Goal: Transaction & Acquisition: Purchase product/service

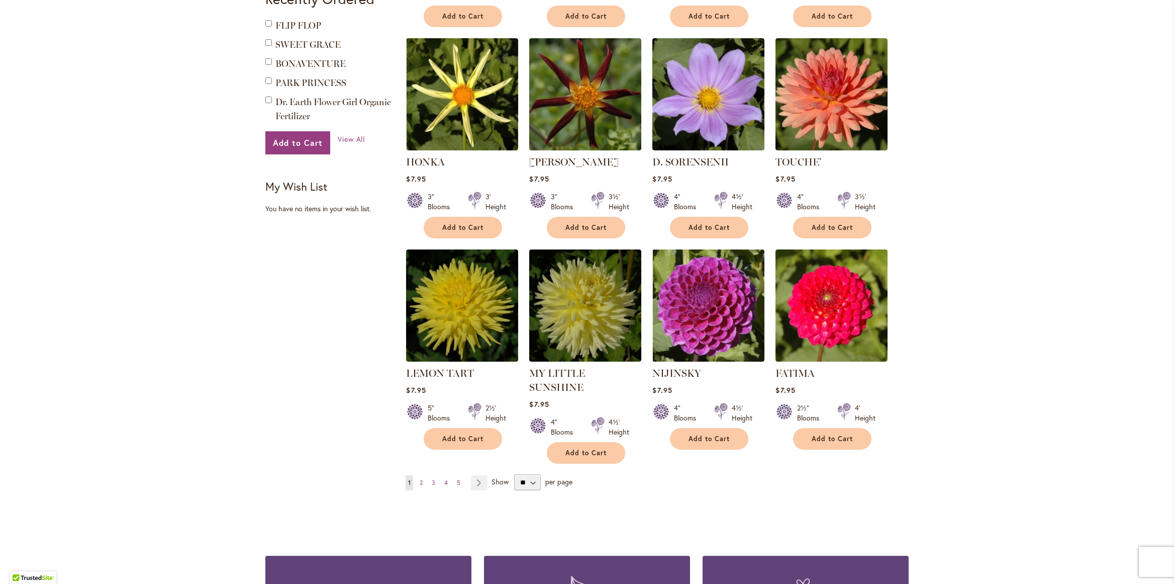
scroll to position [618, 0]
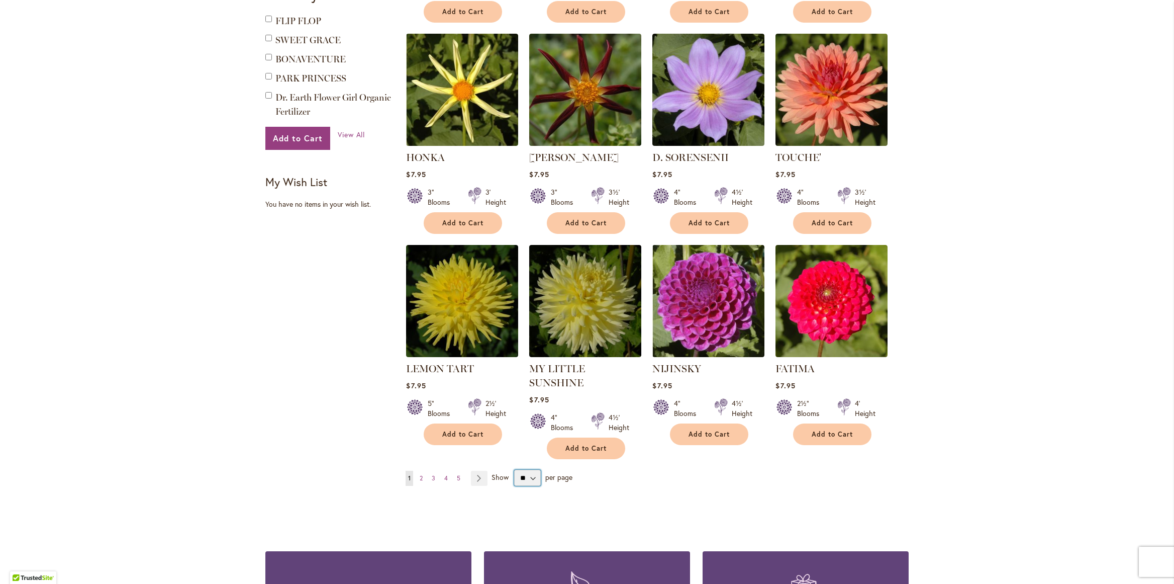
click at [527, 469] on select "** ** ** **" at bounding box center [527, 477] width 27 height 16
select select "**"
click at [514, 469] on select "** ** ** **" at bounding box center [527, 477] width 27 height 16
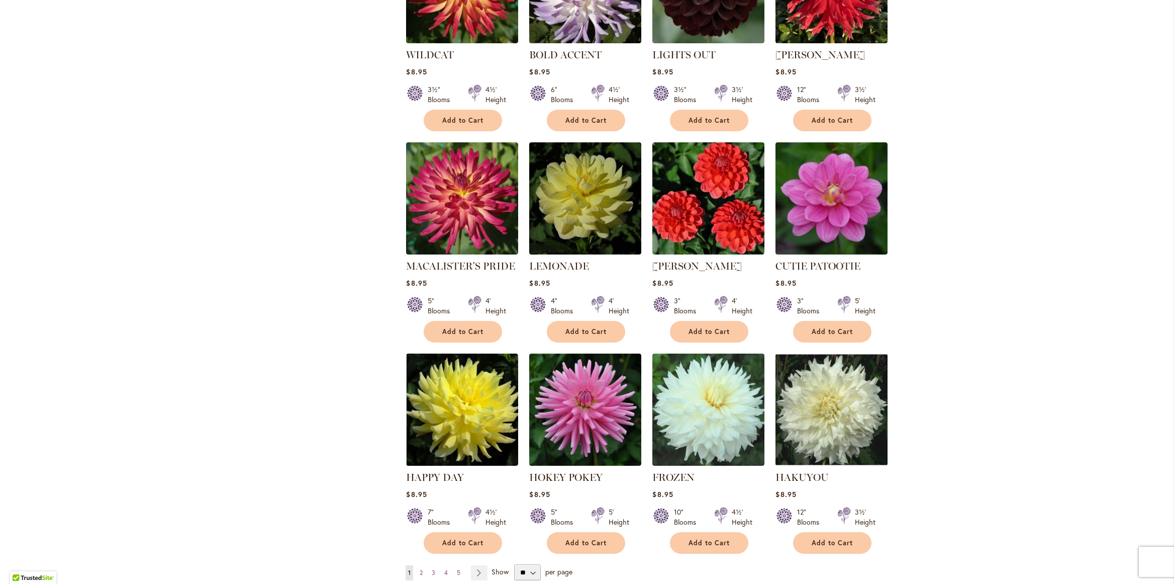
scroll to position [3129, 0]
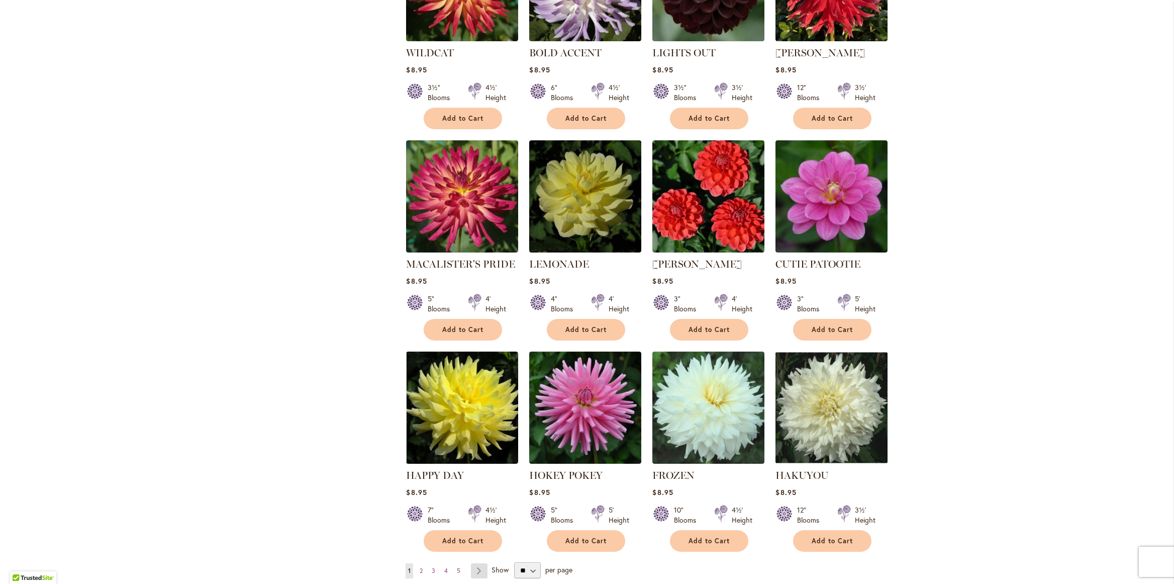
click at [477, 563] on link "Page Next" at bounding box center [479, 570] width 17 height 15
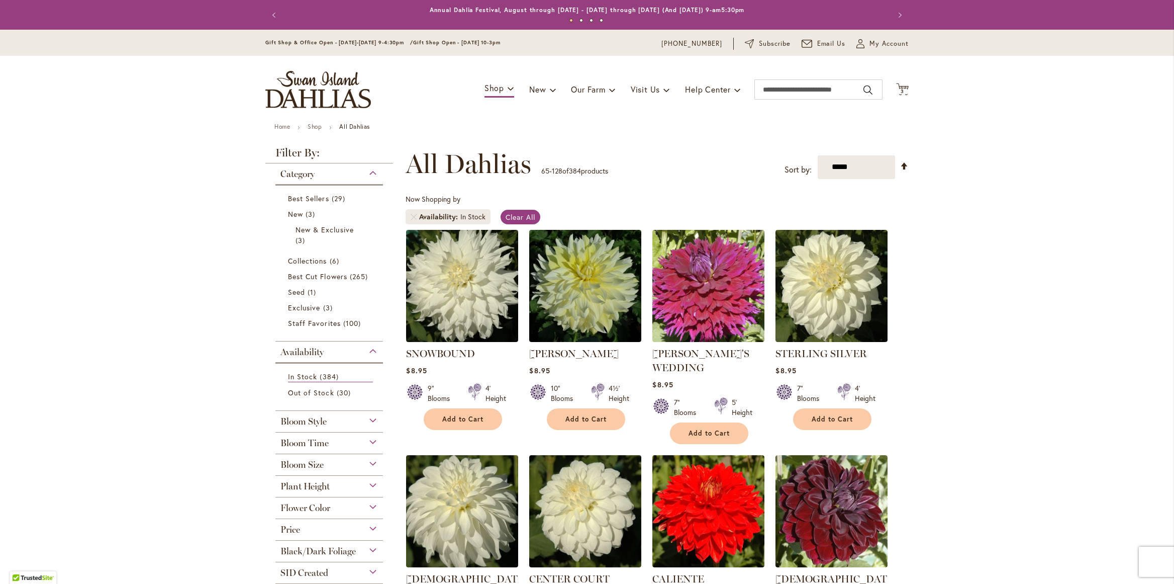
scroll to position [156, 0]
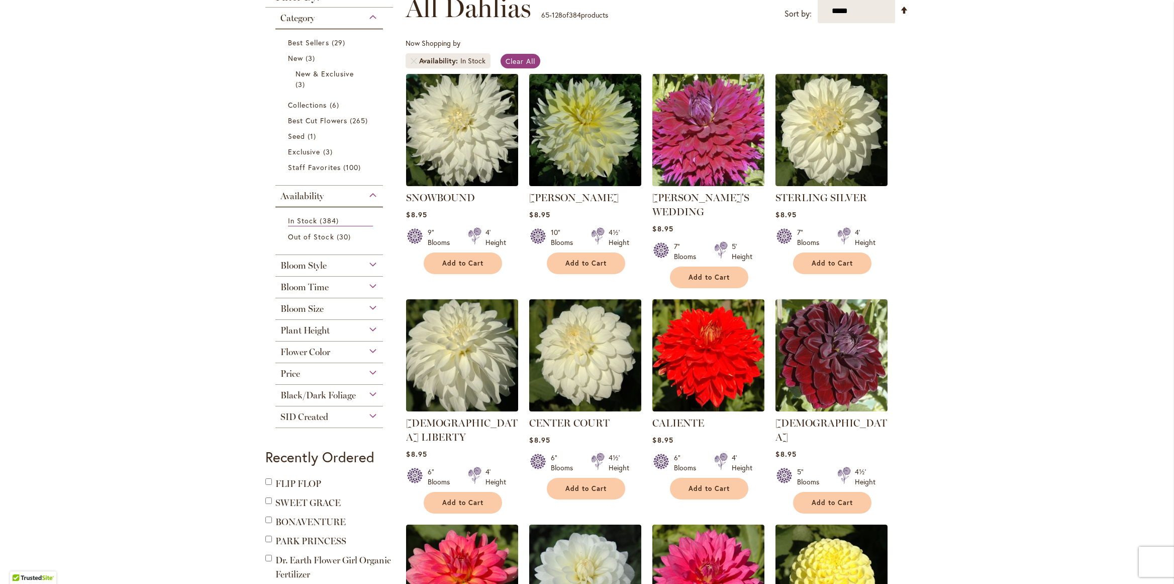
click at [686, 131] on img at bounding box center [709, 130] width 118 height 118
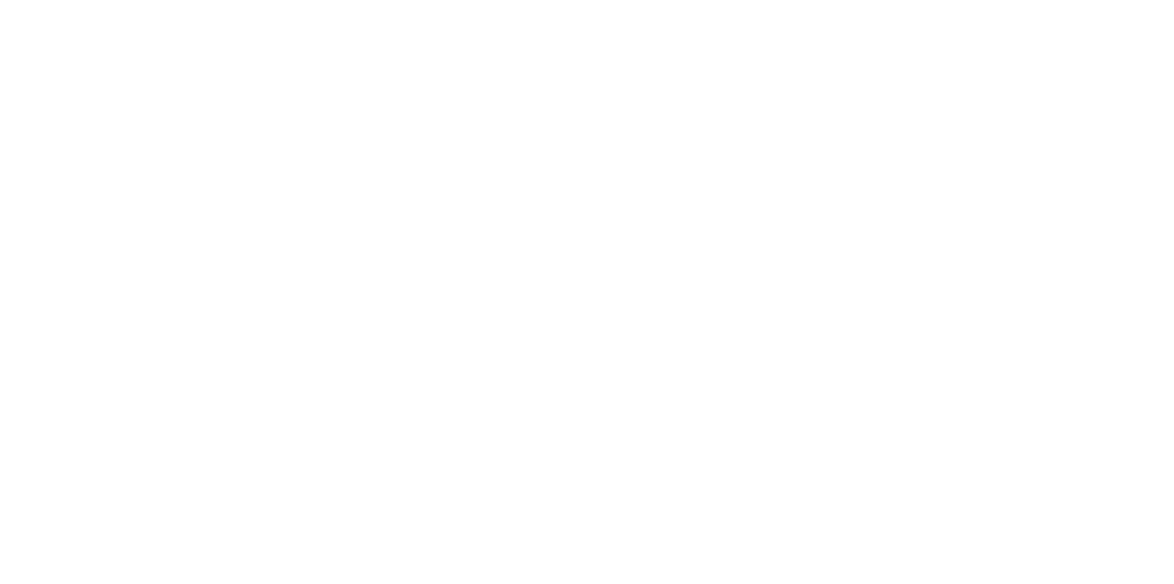
type input "*******"
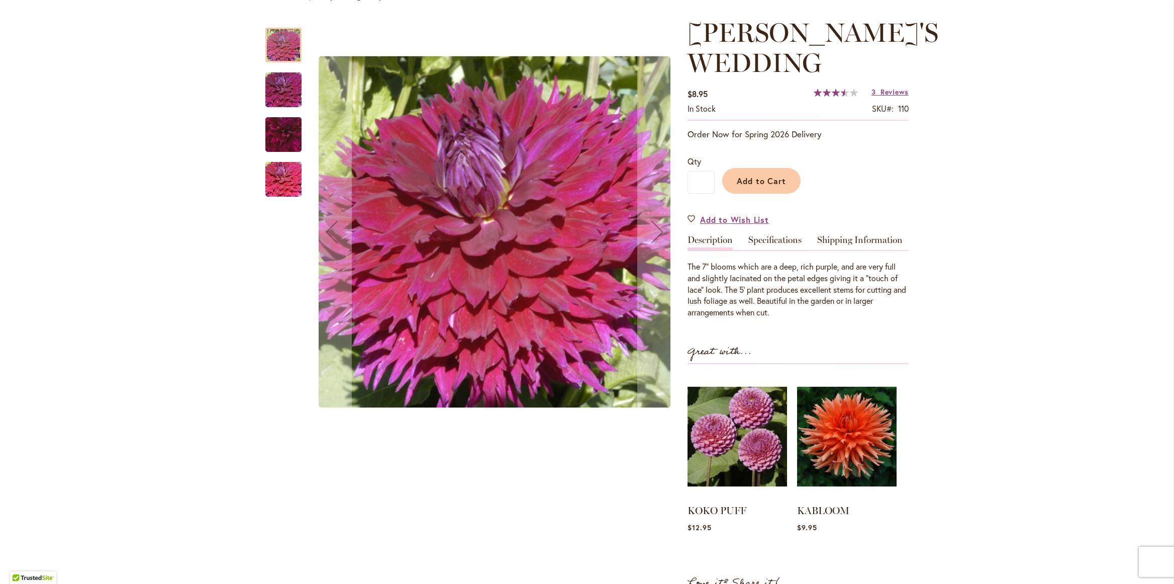
scroll to position [173, 0]
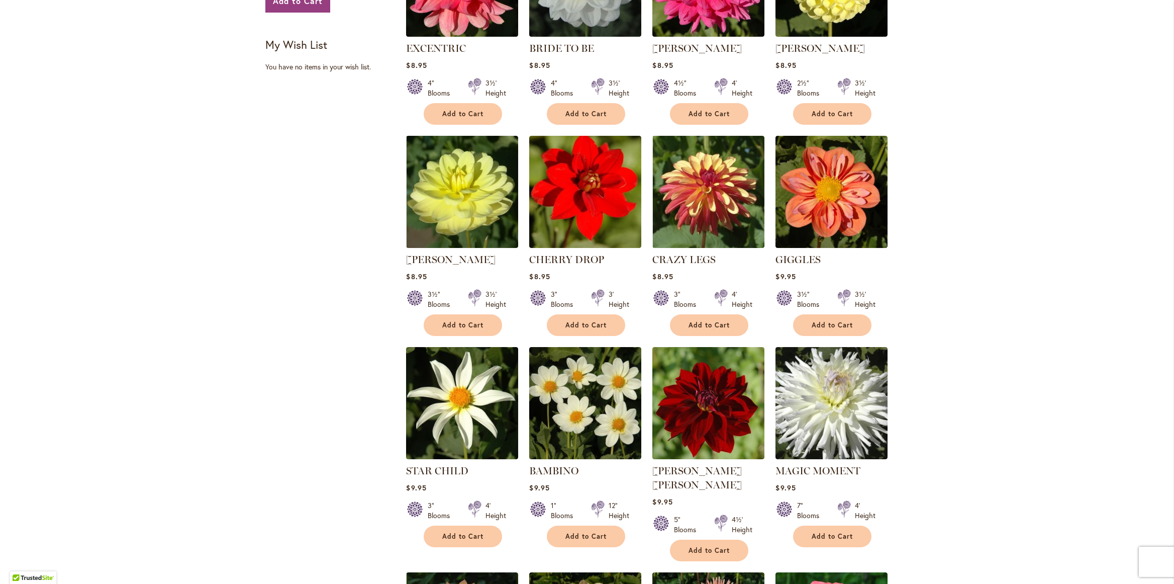
scroll to position [757, 0]
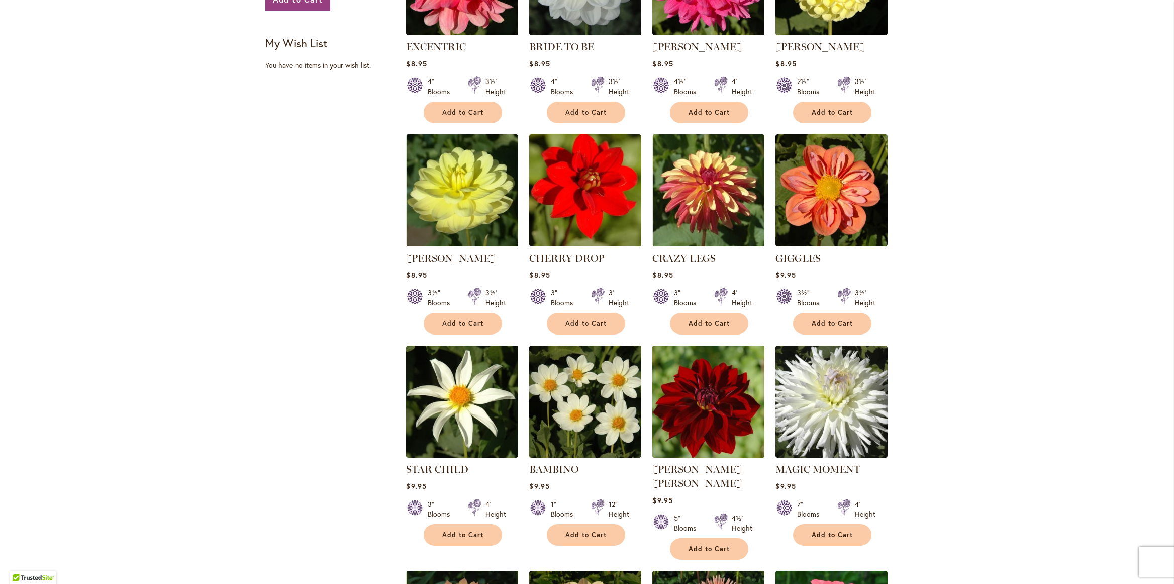
click at [692, 408] on img at bounding box center [709, 401] width 118 height 118
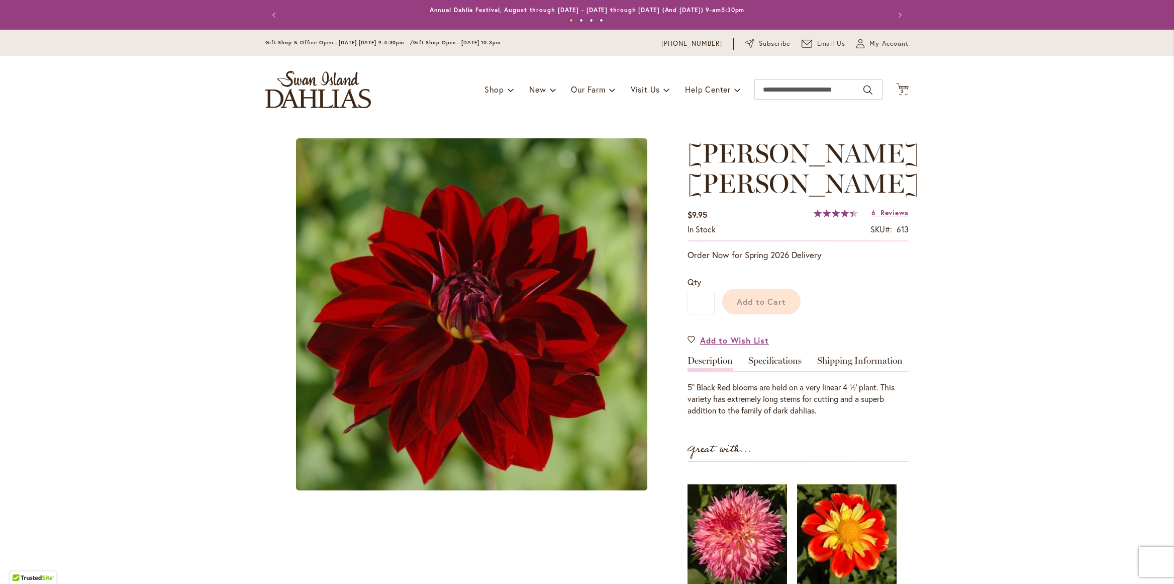
type input "*******"
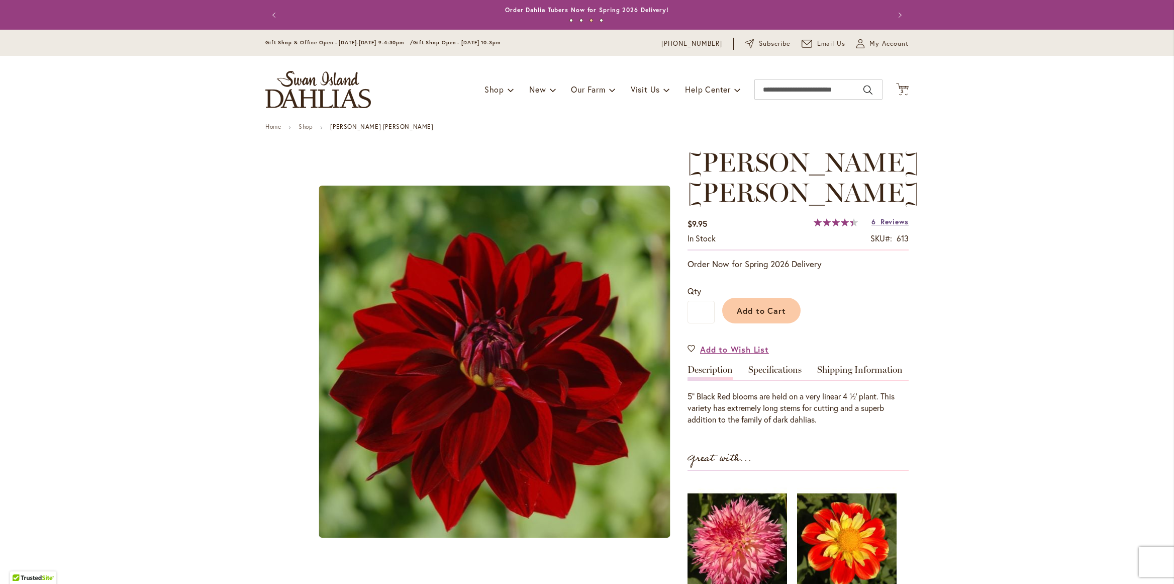
click at [893, 217] on span "Reviews" at bounding box center [895, 222] width 28 height 10
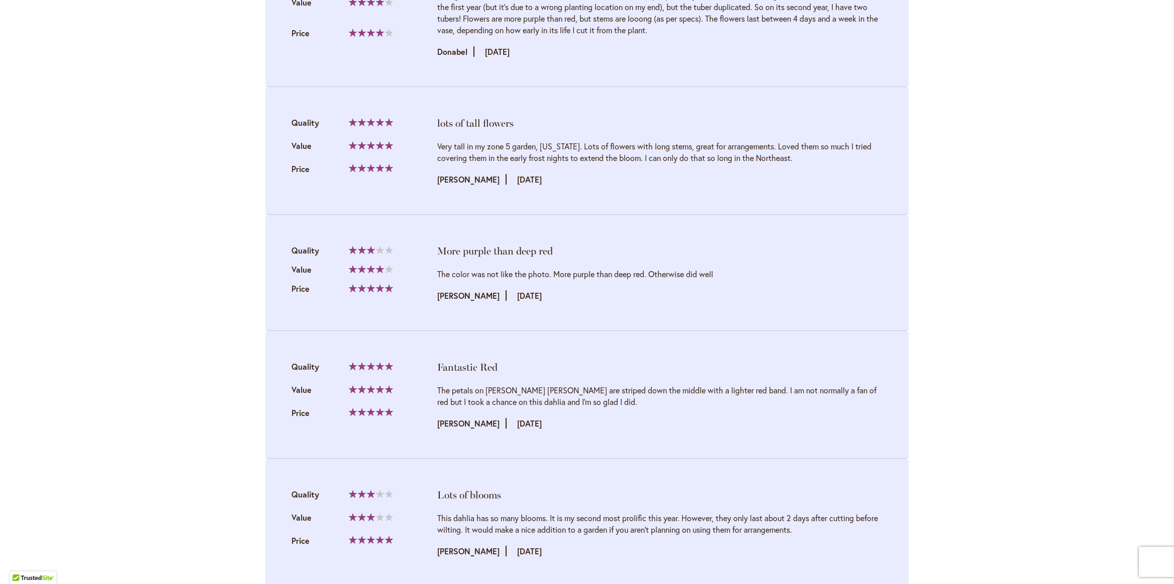
scroll to position [1312, 0]
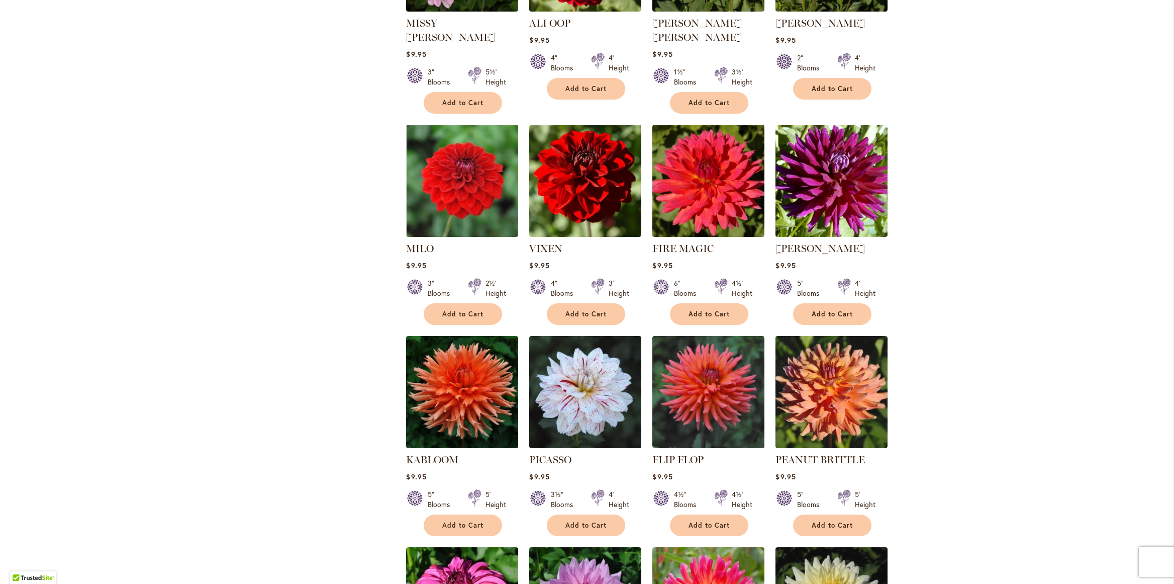
scroll to position [1655, 0]
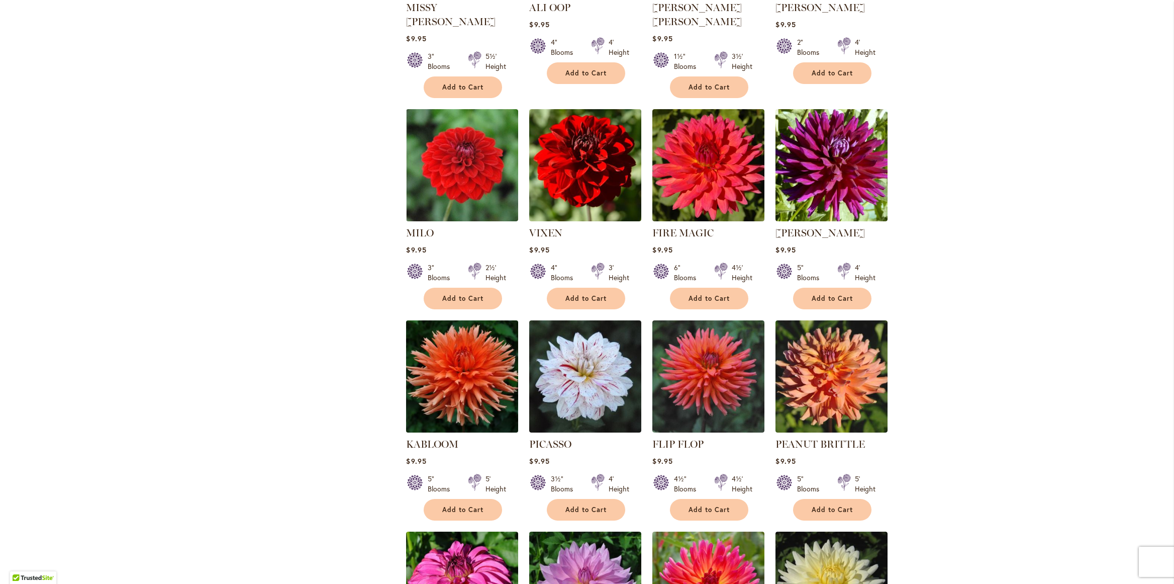
click at [499, 330] on img at bounding box center [463, 376] width 118 height 118
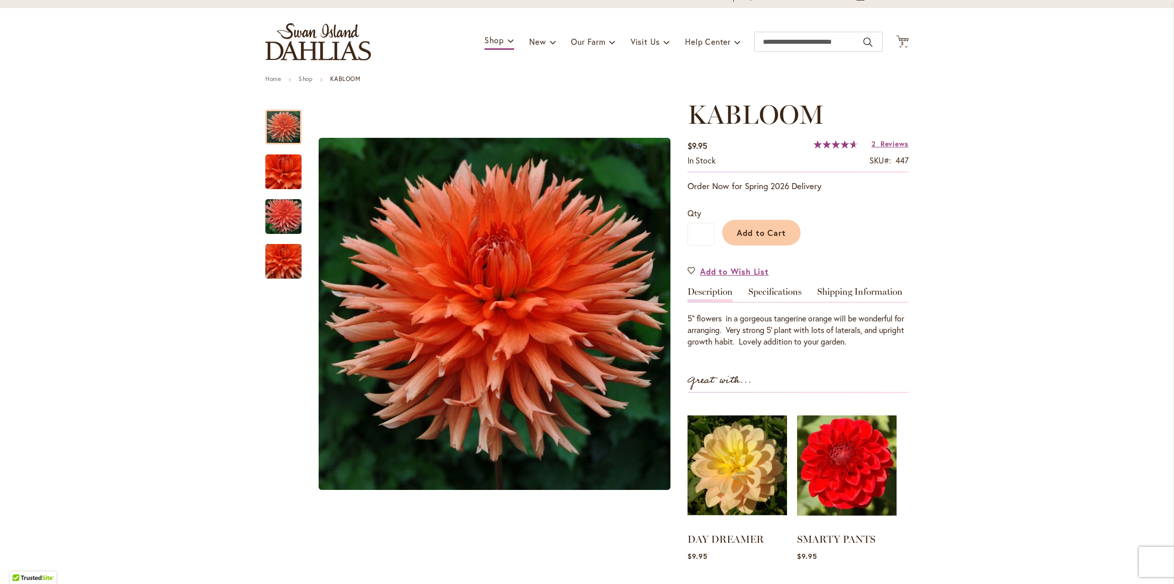
scroll to position [48, 0]
click at [866, 457] on img at bounding box center [847, 464] width 99 height 123
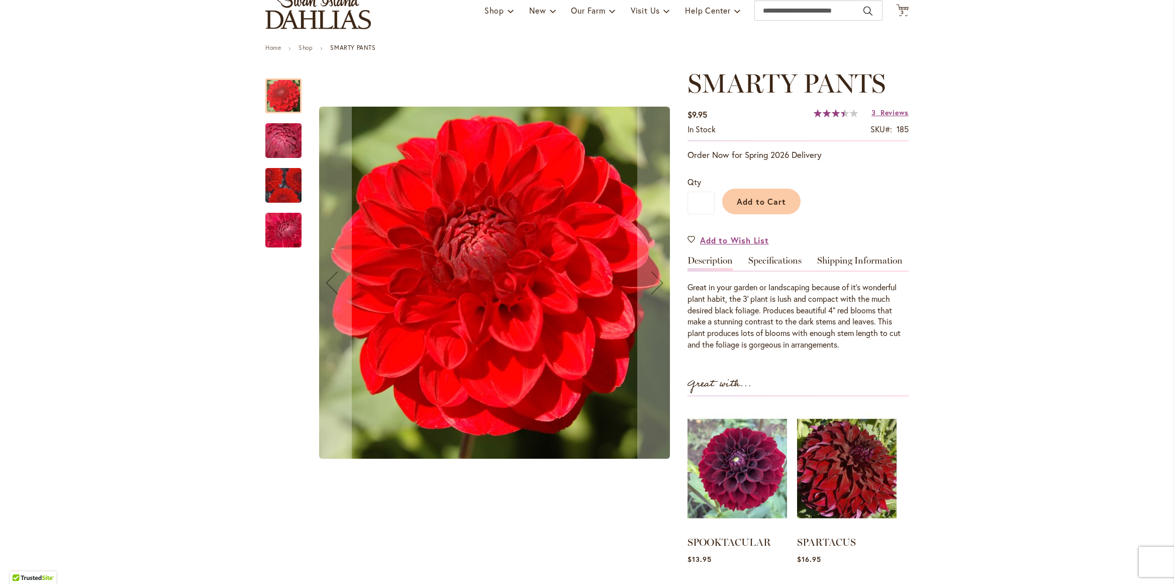
scroll to position [123, 0]
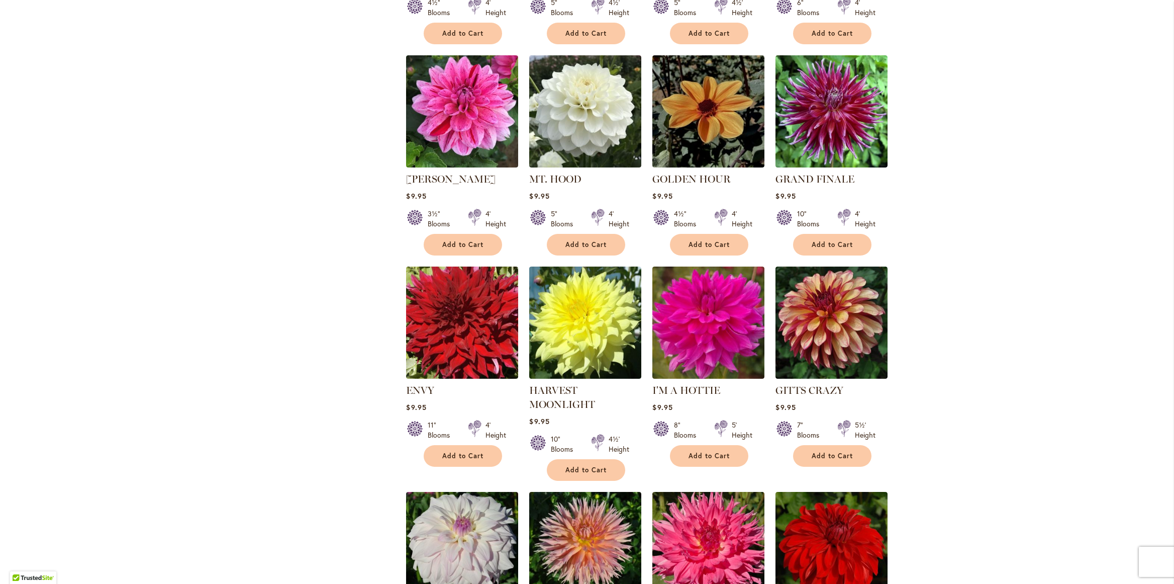
scroll to position [2344, 0]
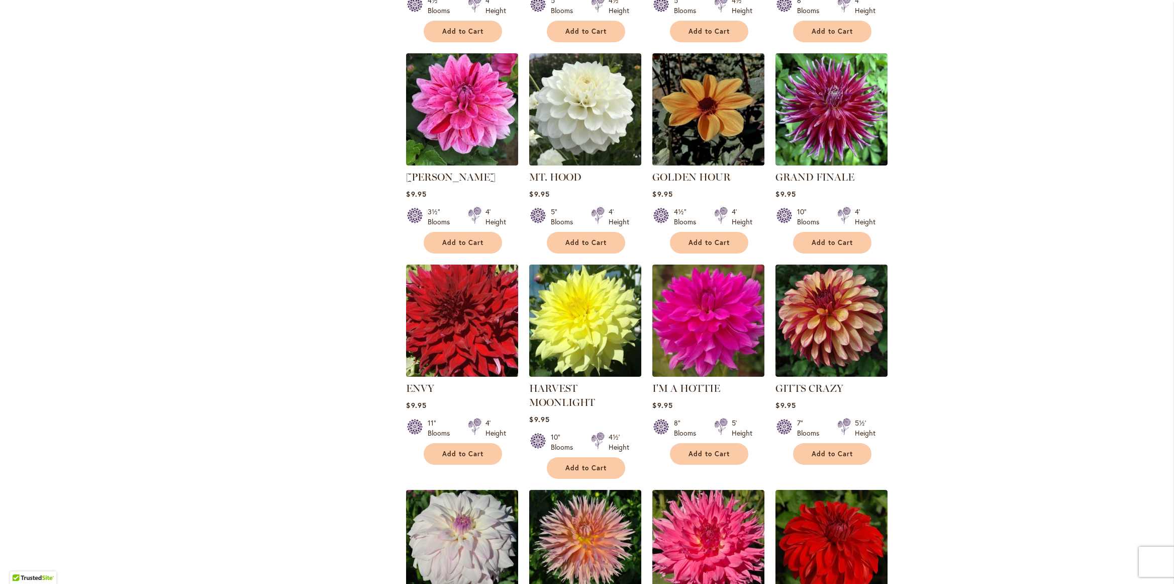
click at [416, 295] on img at bounding box center [463, 320] width 118 height 118
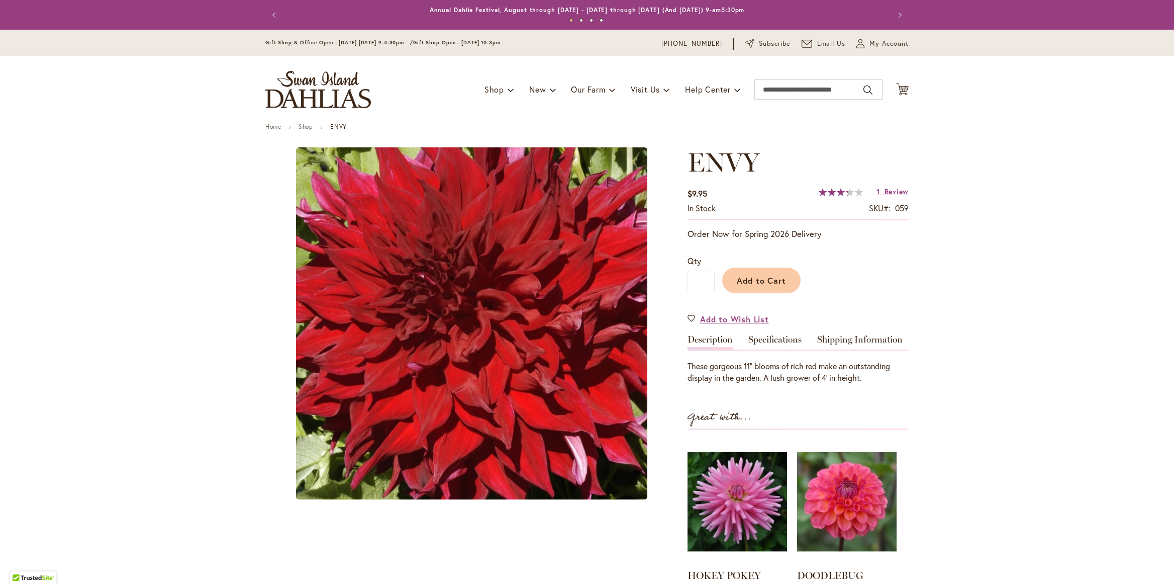
type input "*******"
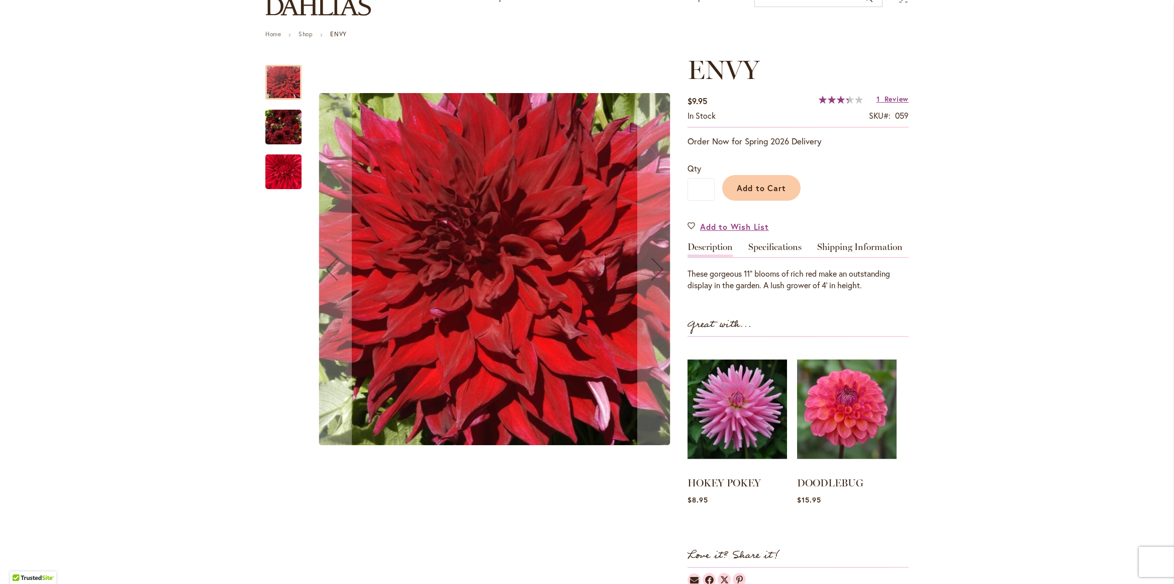
scroll to position [128, 0]
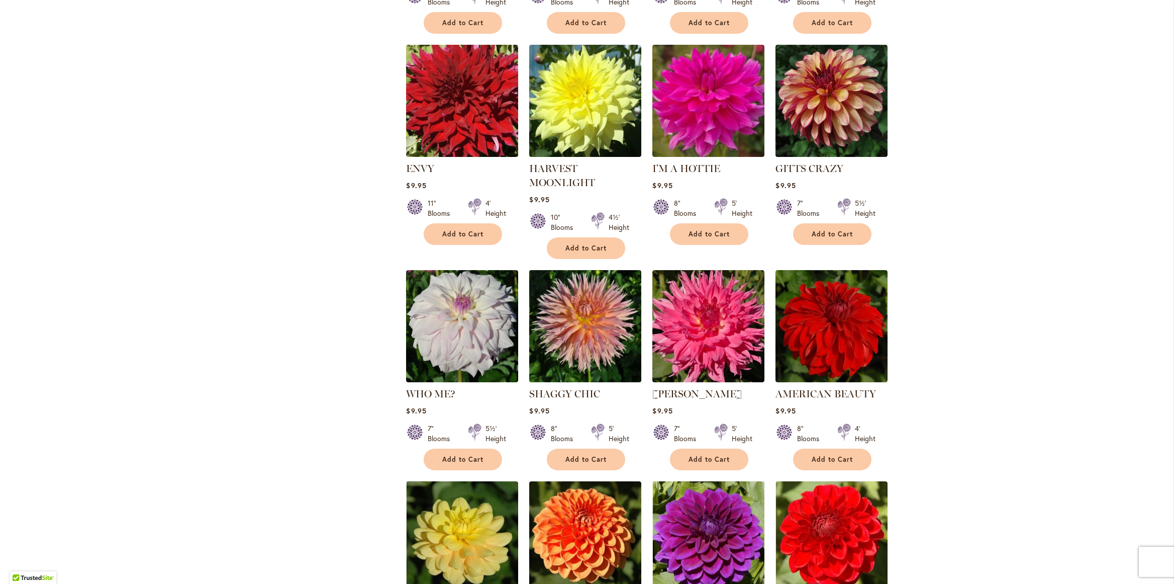
scroll to position [2564, 0]
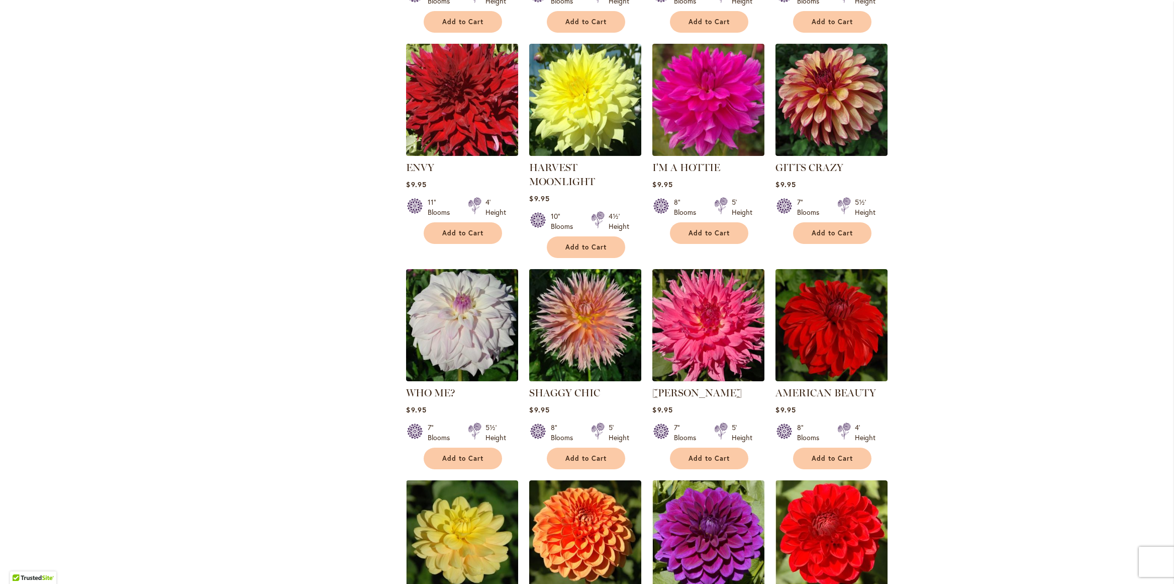
click at [590, 324] on img at bounding box center [586, 325] width 118 height 118
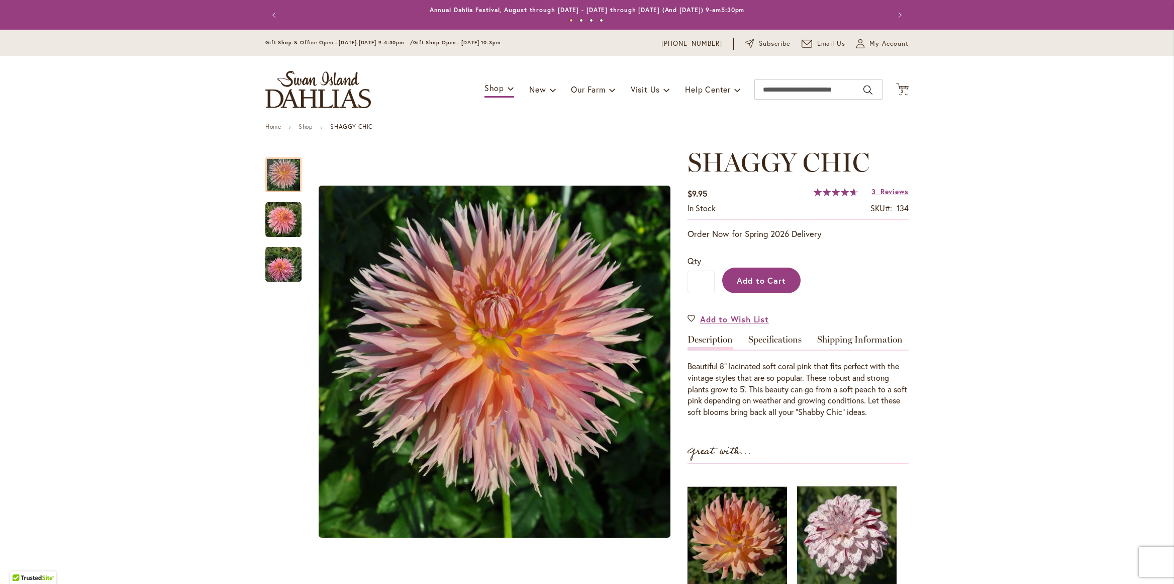
click at [761, 272] on button "Add to Cart" at bounding box center [761, 280] width 78 height 26
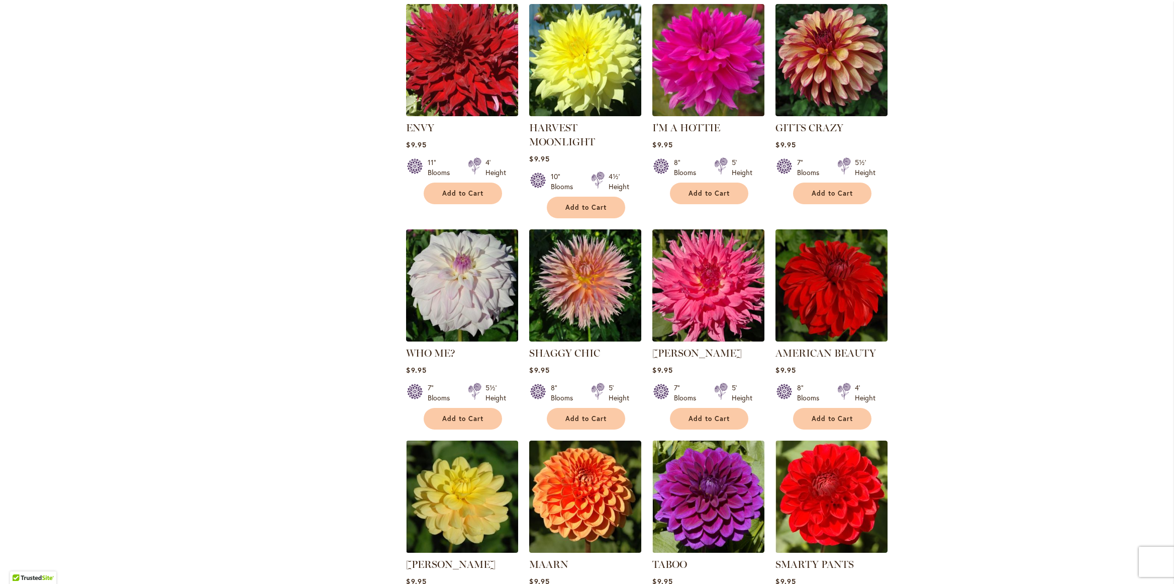
scroll to position [2605, 0]
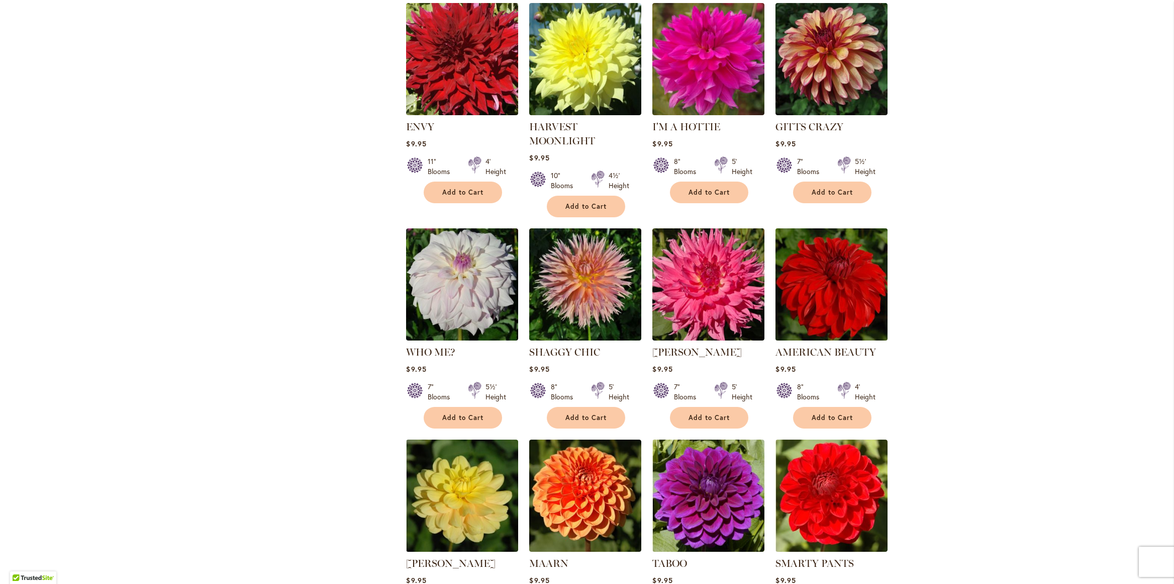
click at [809, 248] on img at bounding box center [832, 284] width 118 height 118
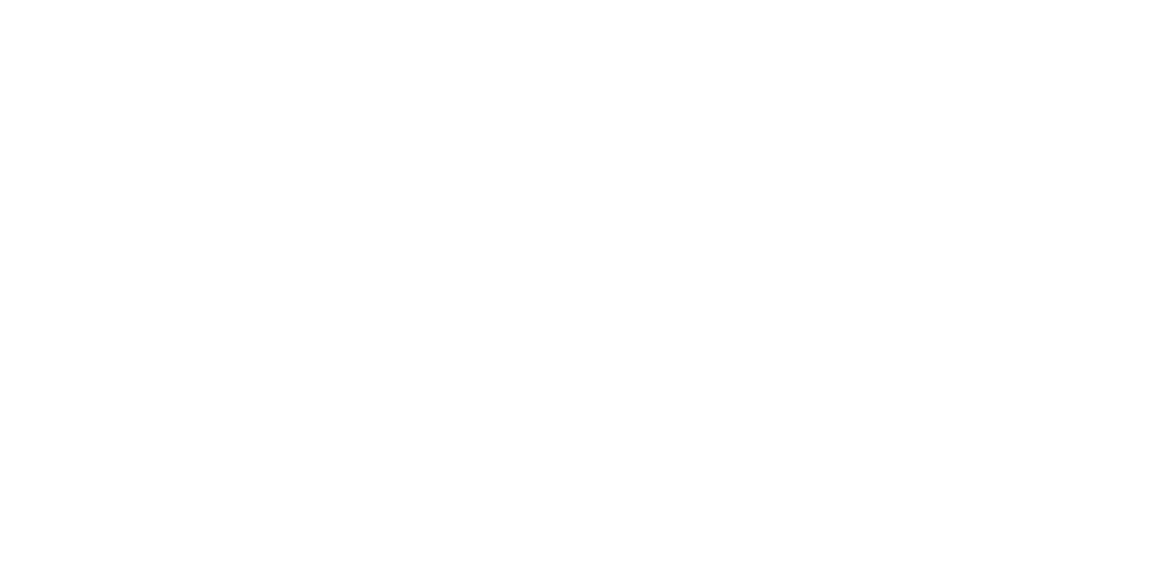
type input "*******"
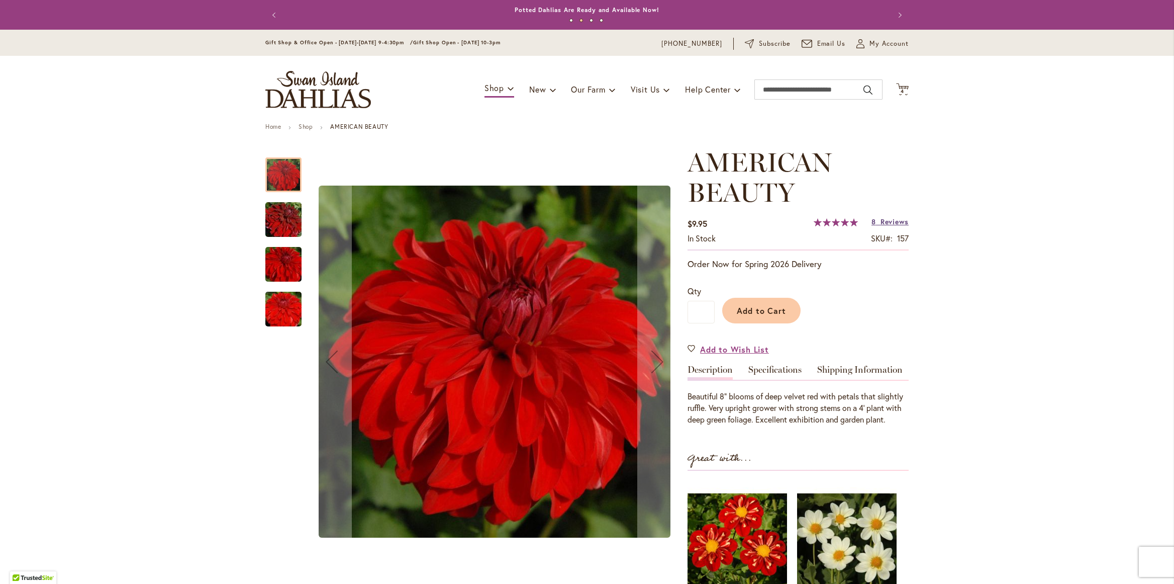
click at [896, 222] on span "Reviews" at bounding box center [895, 222] width 28 height 10
click at [777, 307] on span "Add to Cart" at bounding box center [762, 310] width 50 height 11
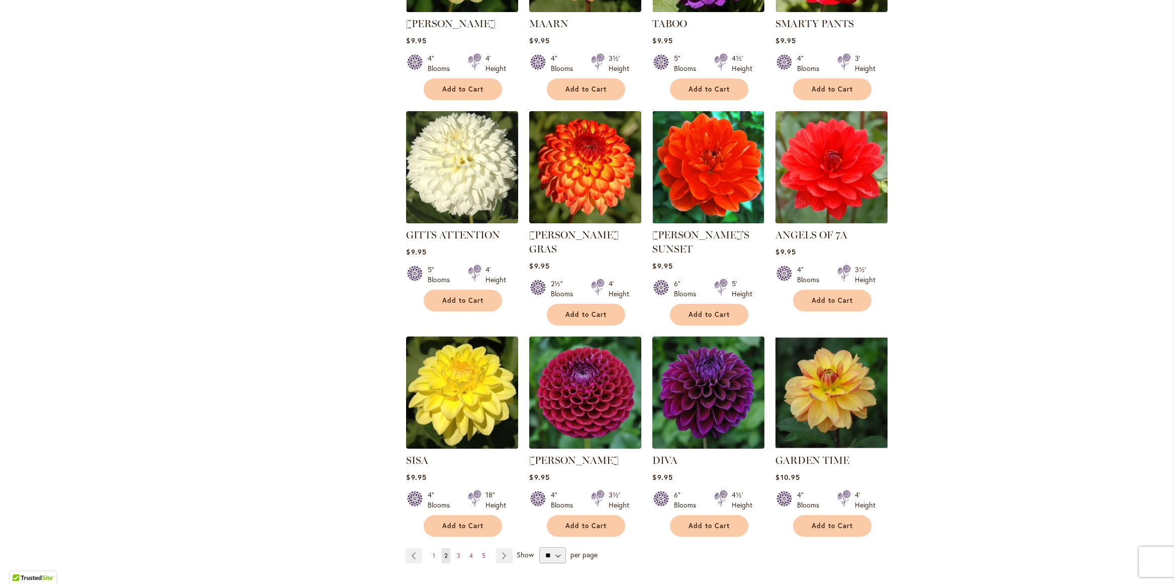
scroll to position [3149, 0]
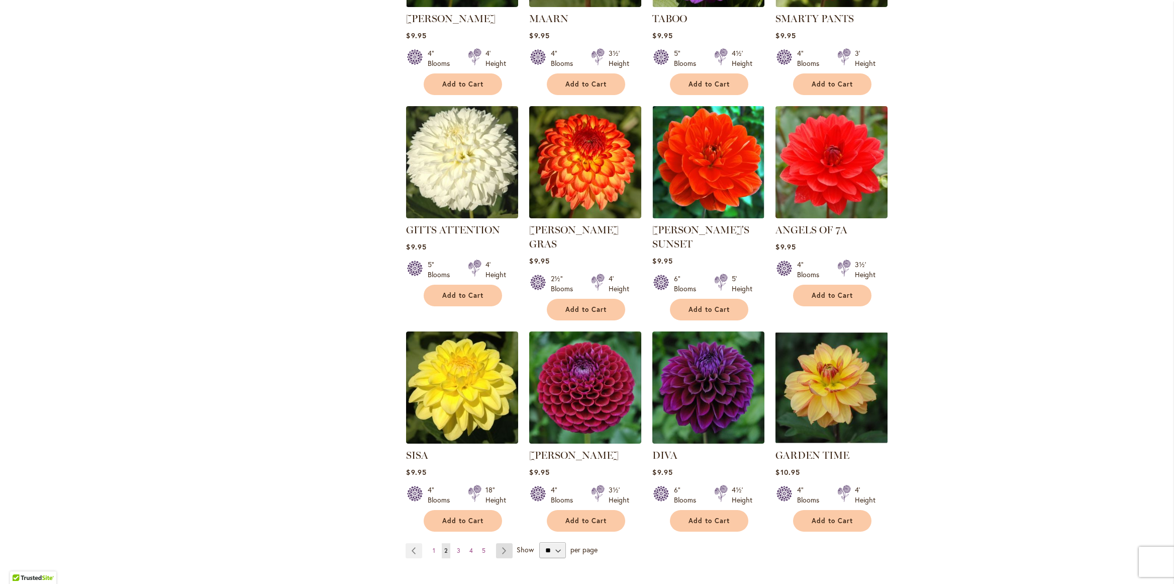
click at [506, 543] on link "Page Next" at bounding box center [504, 550] width 17 height 15
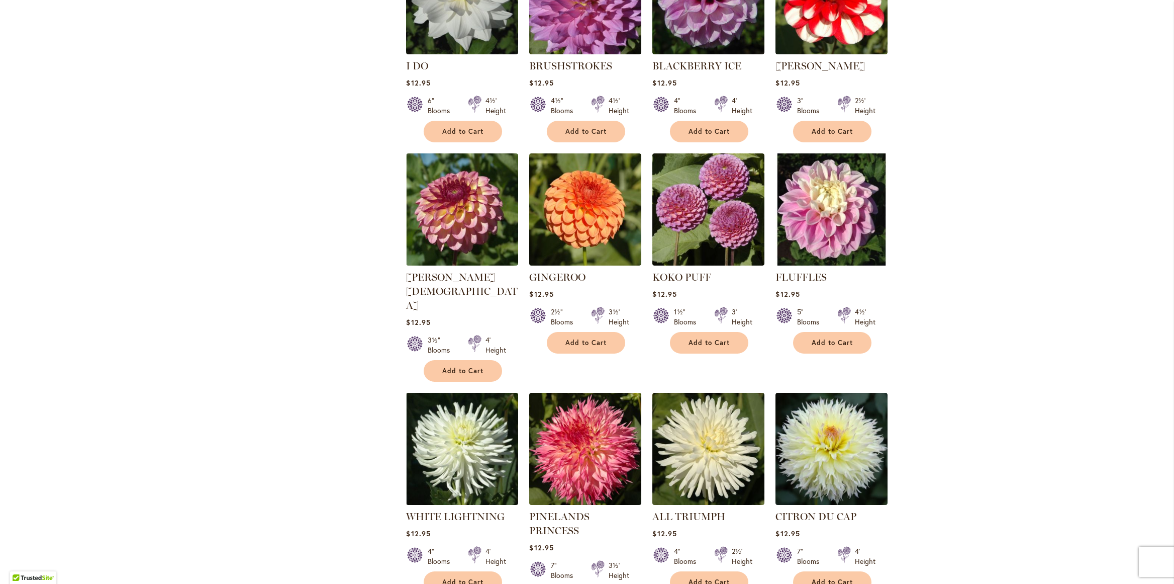
scroll to position [3118, 0]
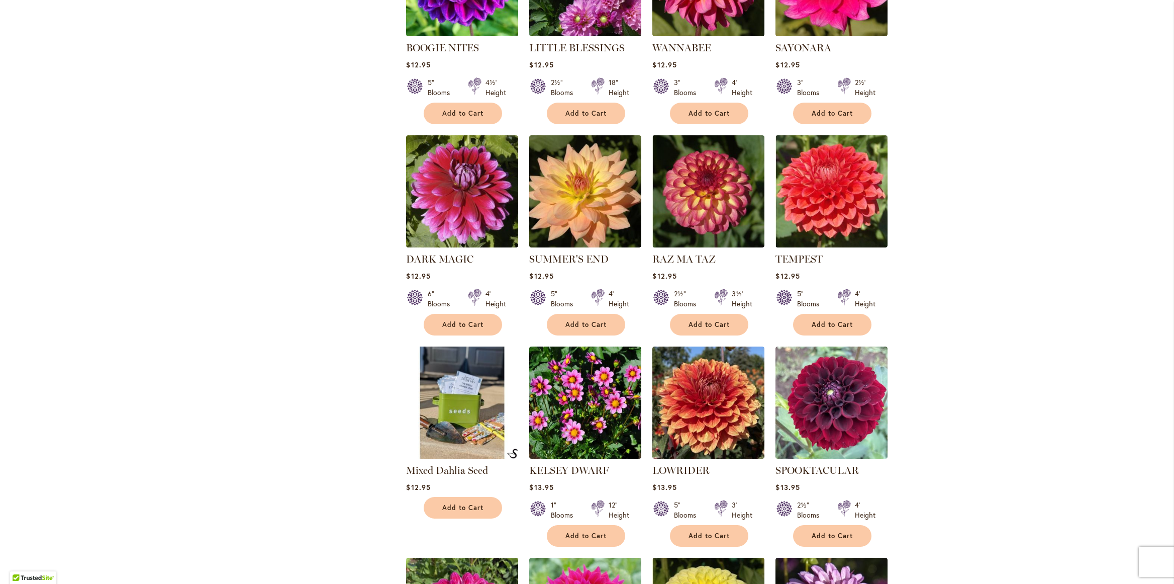
scroll to position [1602, 0]
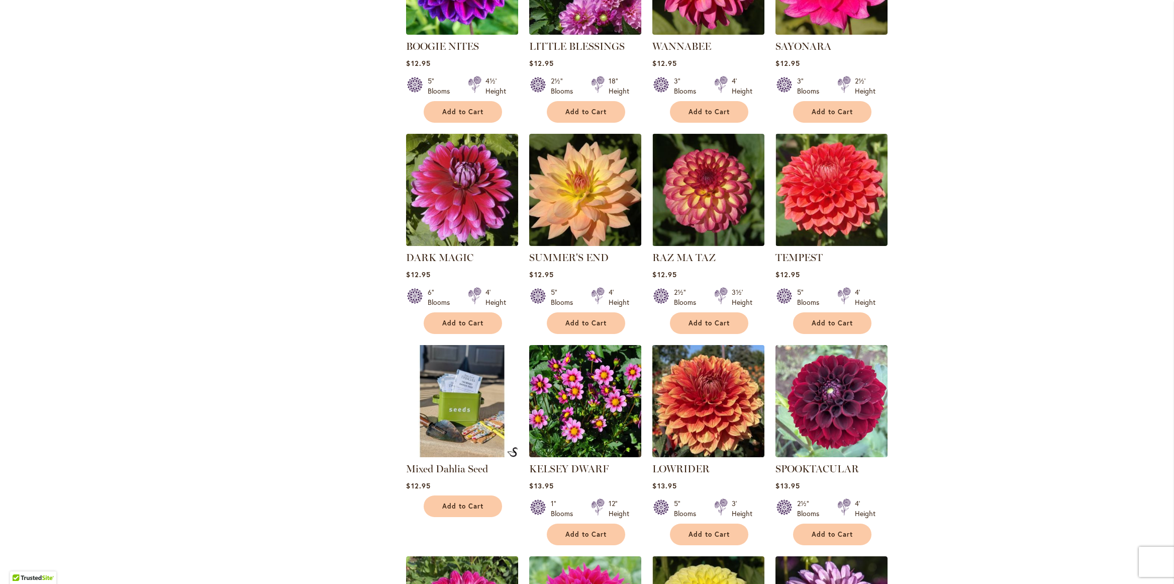
click at [726, 380] on img at bounding box center [709, 401] width 118 height 118
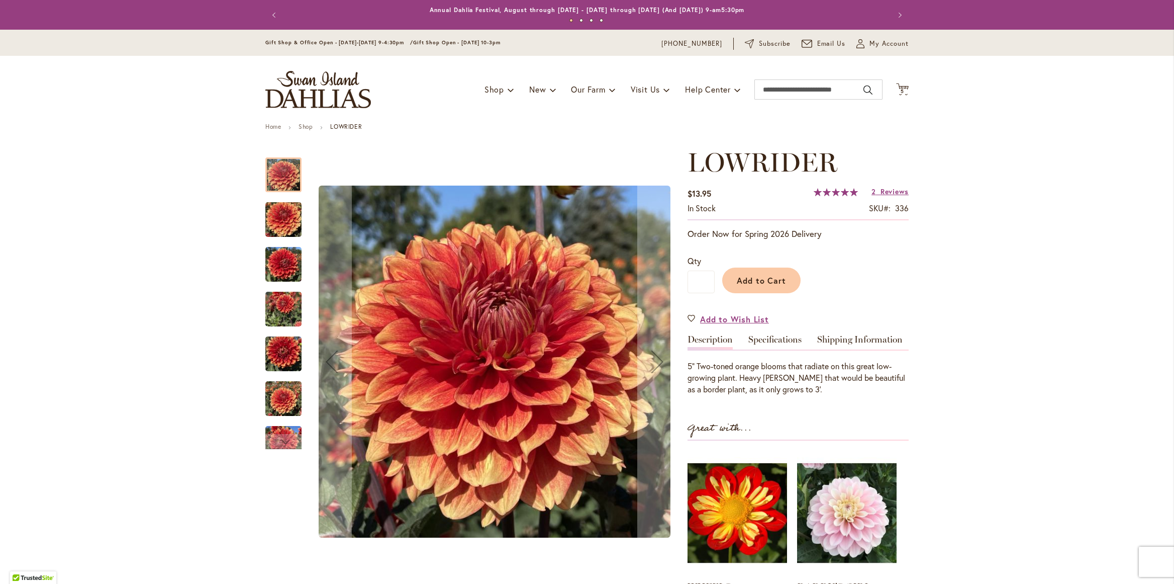
scroll to position [3, 0]
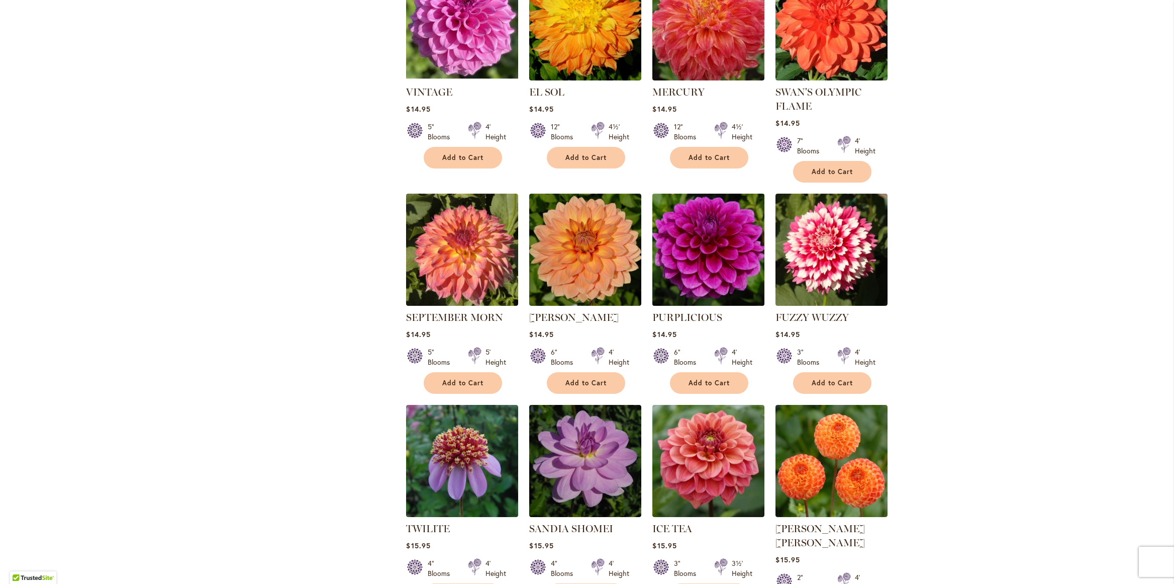
scroll to position [3125, 0]
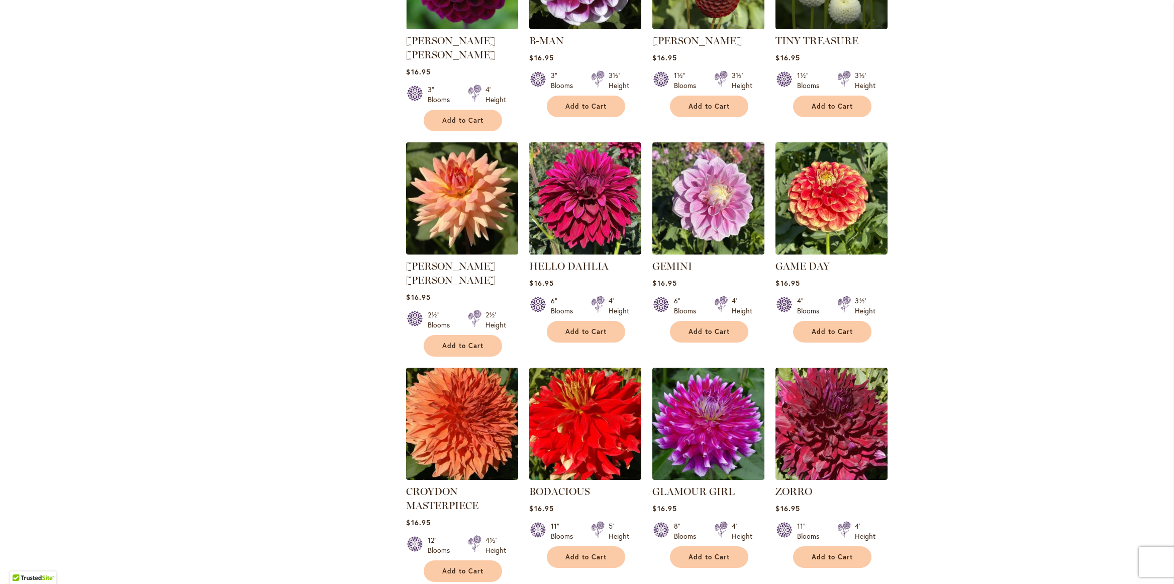
scroll to position [1192, 0]
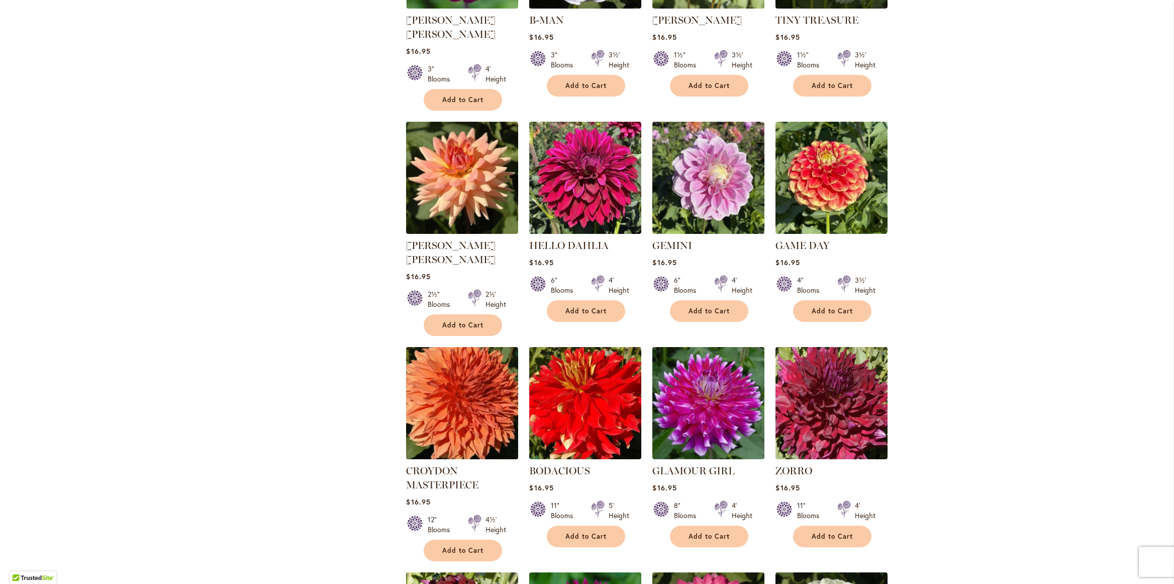
click at [458, 375] on img at bounding box center [463, 403] width 118 height 118
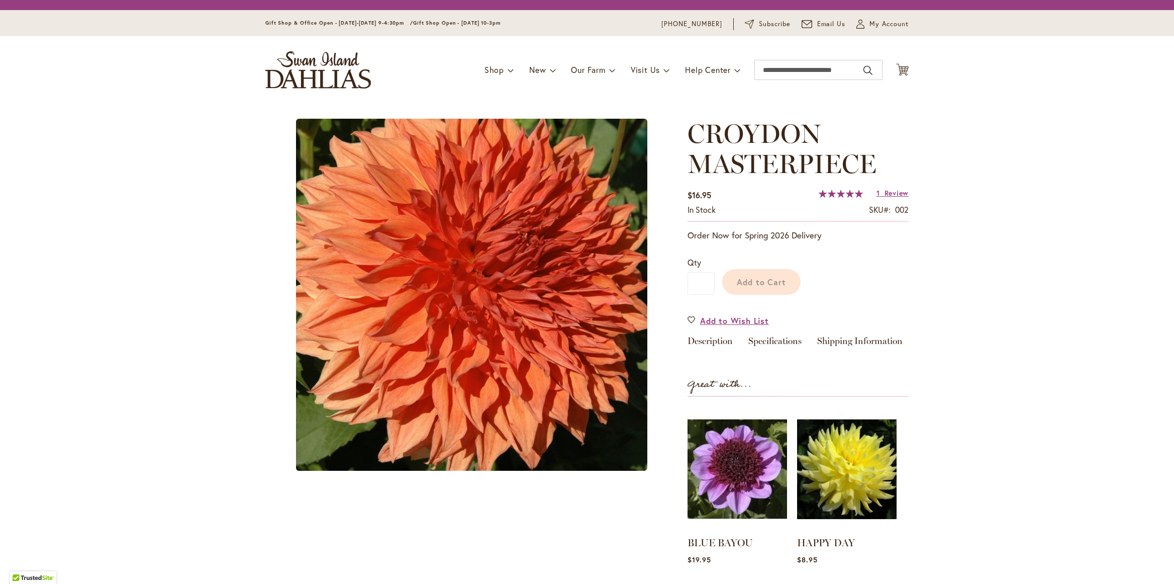
type input "*******"
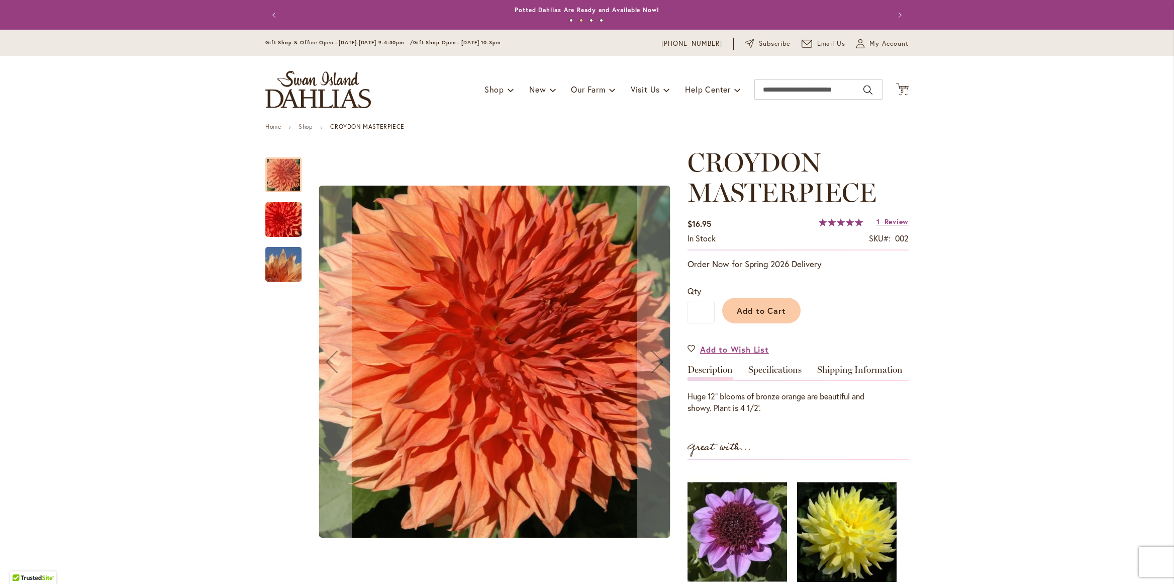
click at [307, 255] on div at bounding box center [471, 361] width 412 height 429
click at [278, 222] on img "CROYDON MASTERPIECE" at bounding box center [283, 220] width 72 height 48
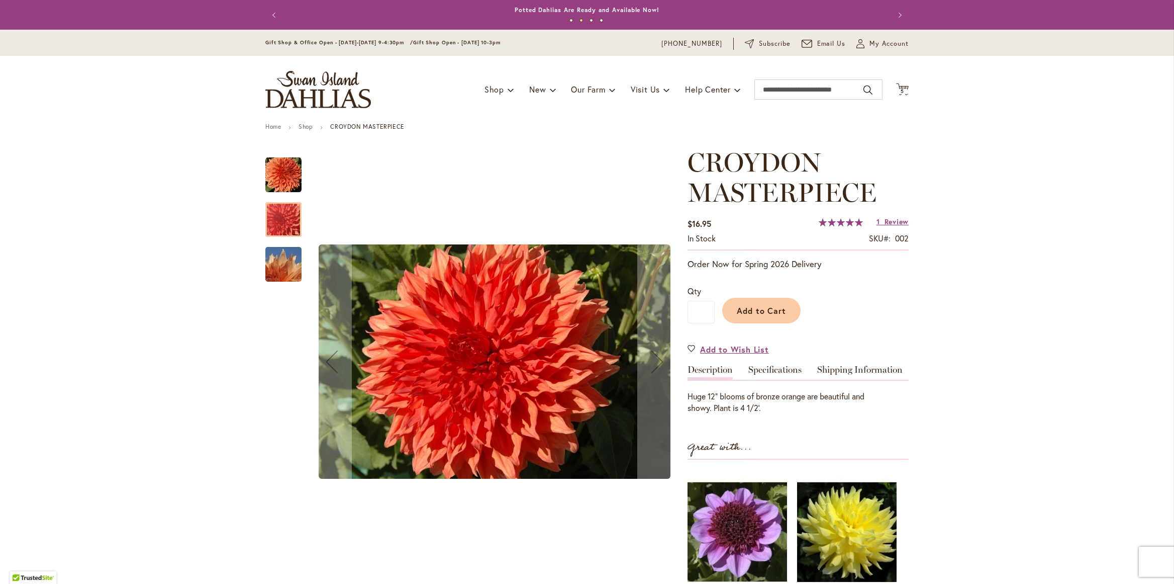
click at [271, 265] on img "CROYDON MASTERPIECE" at bounding box center [283, 264] width 72 height 48
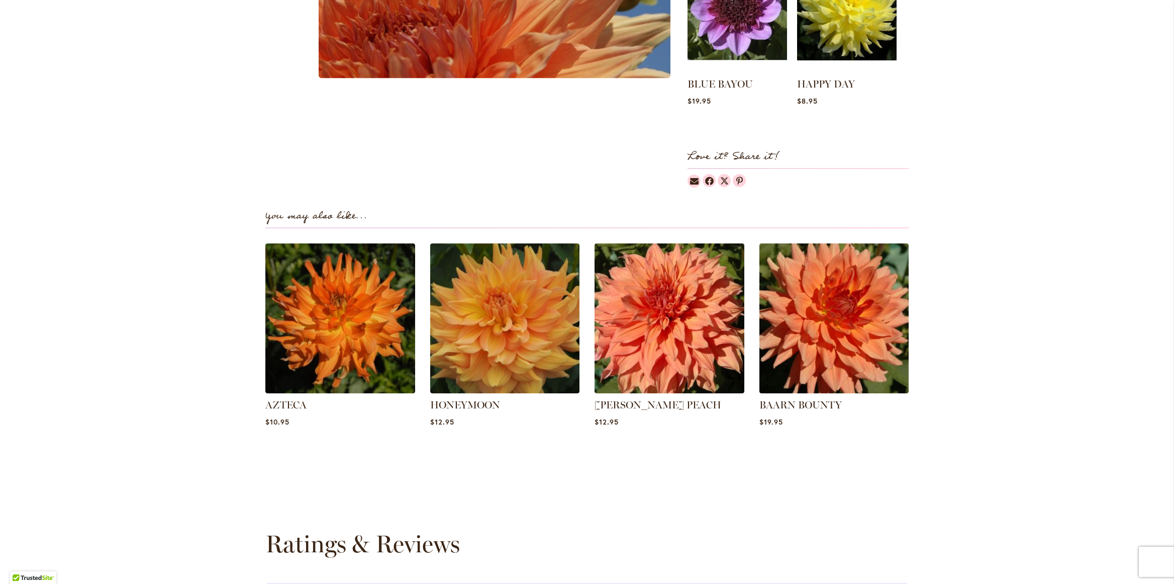
scroll to position [550, 0]
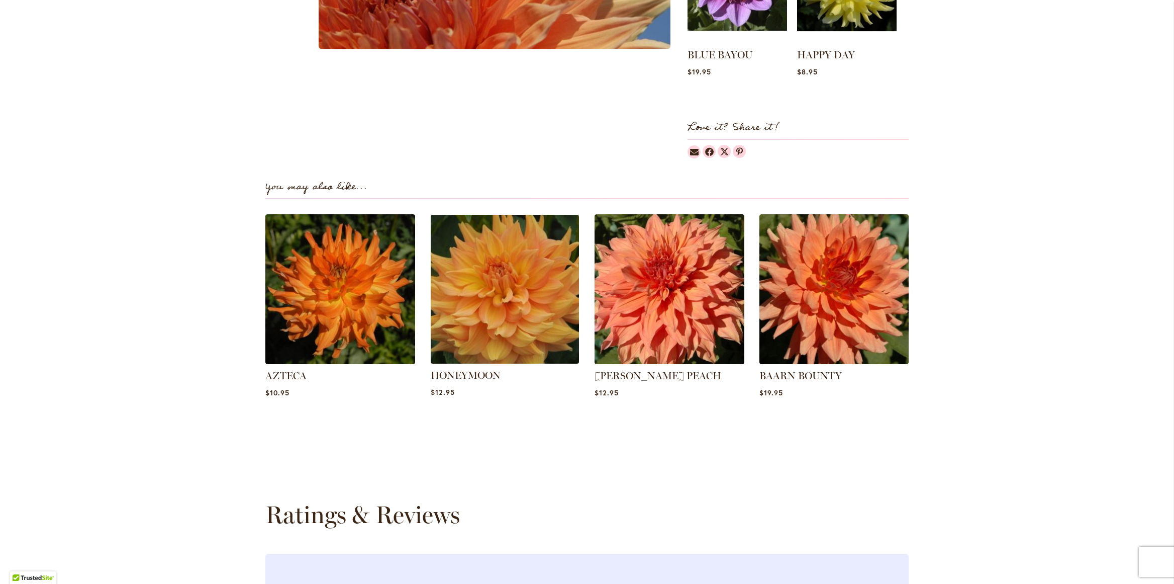
click at [528, 340] on img at bounding box center [505, 289] width 156 height 156
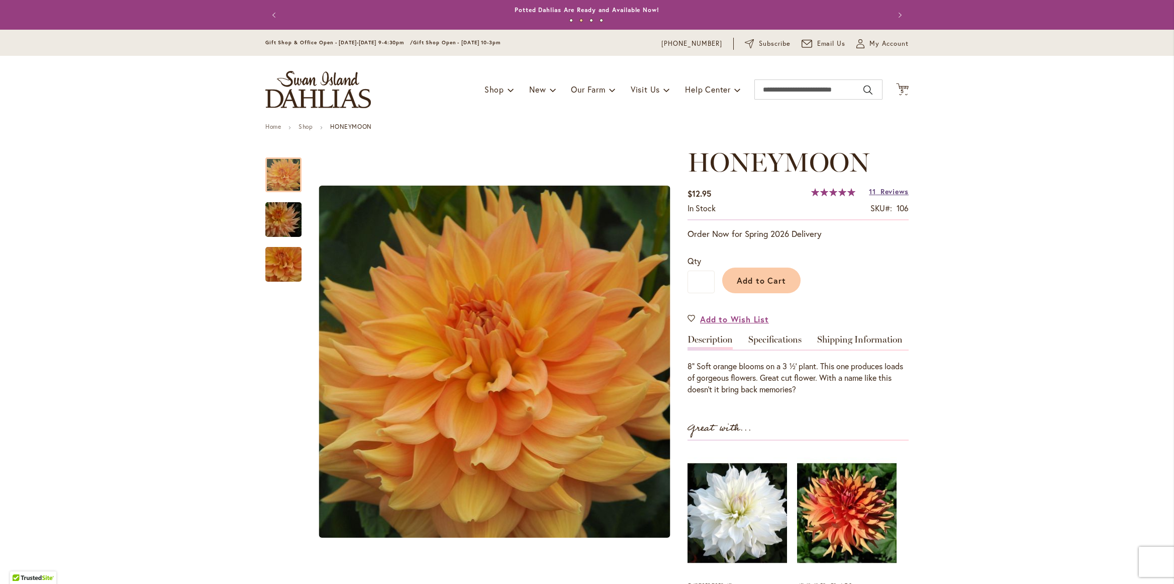
click at [885, 192] on span "Reviews" at bounding box center [895, 191] width 28 height 10
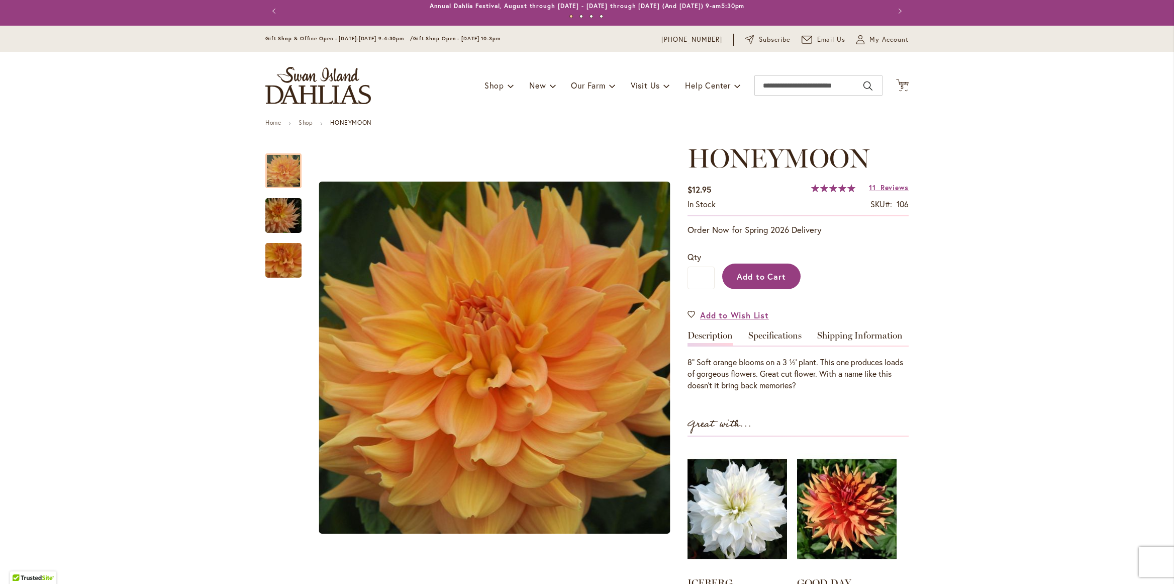
click at [753, 274] on span "Add to Cart" at bounding box center [762, 276] width 50 height 11
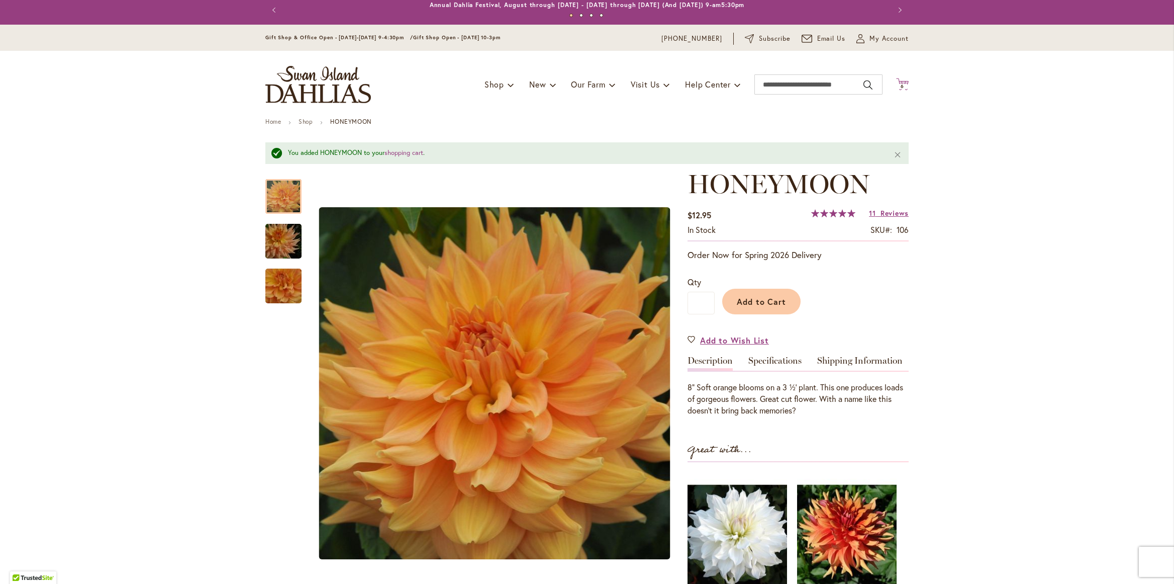
click at [901, 81] on icon "Cart .cls-1 { fill: #231f20; }" at bounding box center [902, 84] width 13 height 13
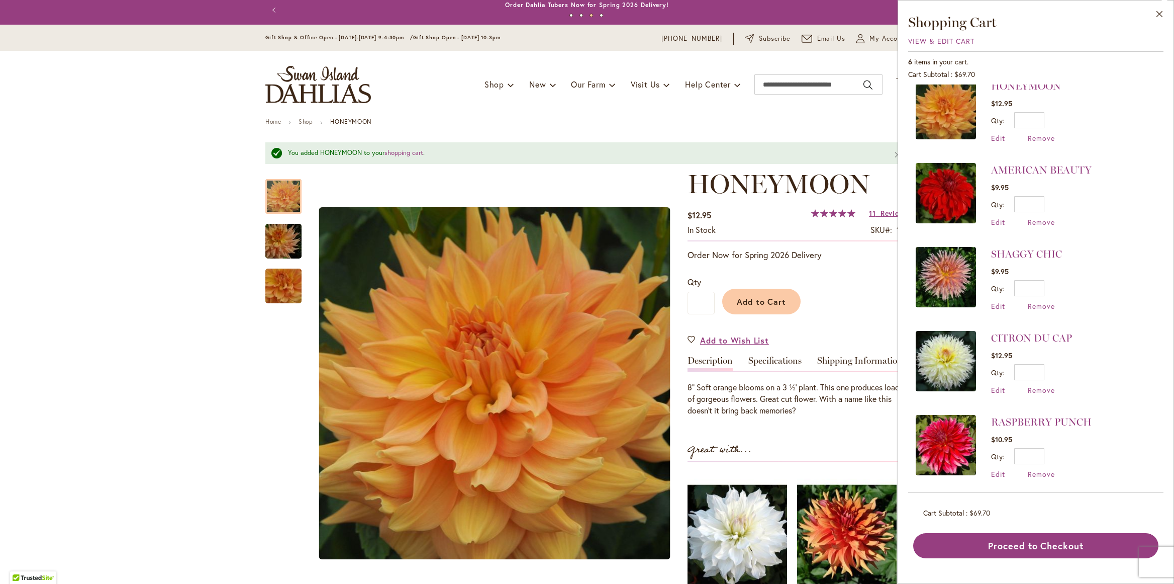
scroll to position [0, 0]
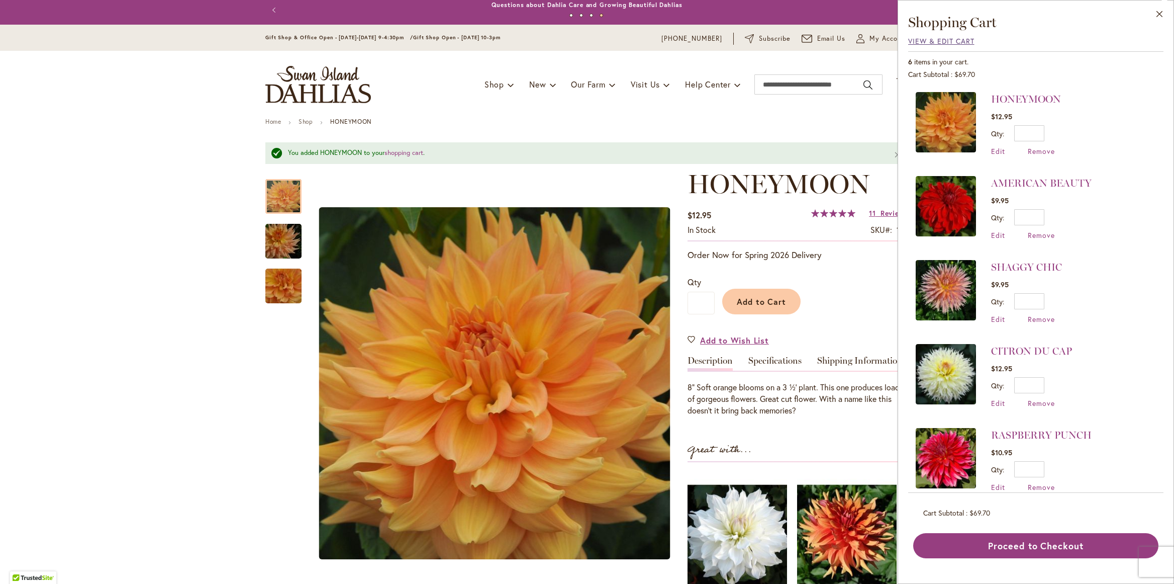
click at [921, 43] on span "View & Edit Cart" at bounding box center [941, 41] width 66 height 10
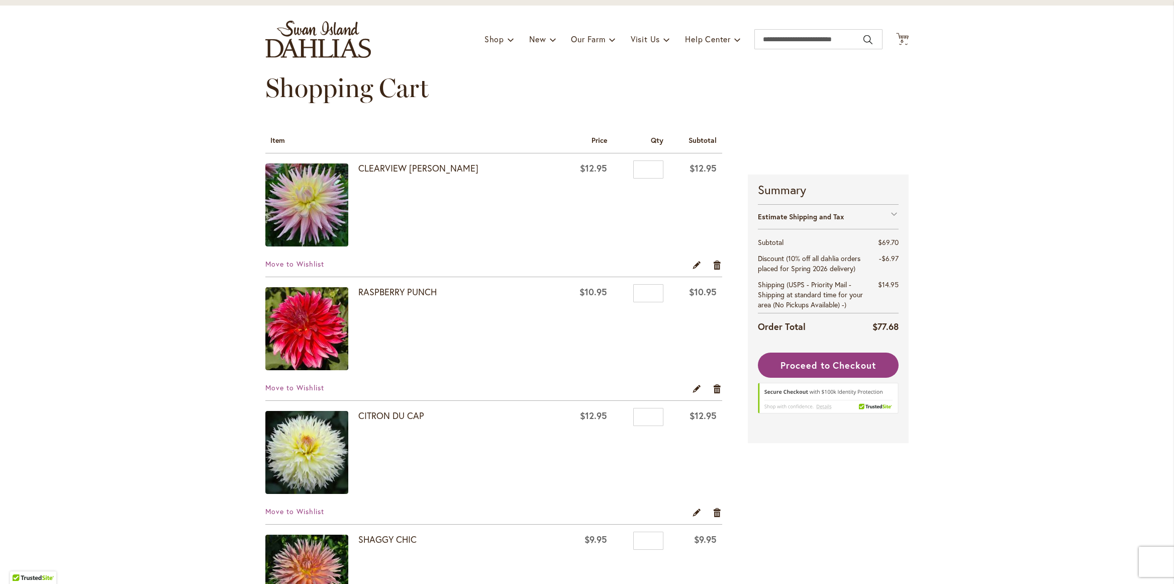
scroll to position [53, 0]
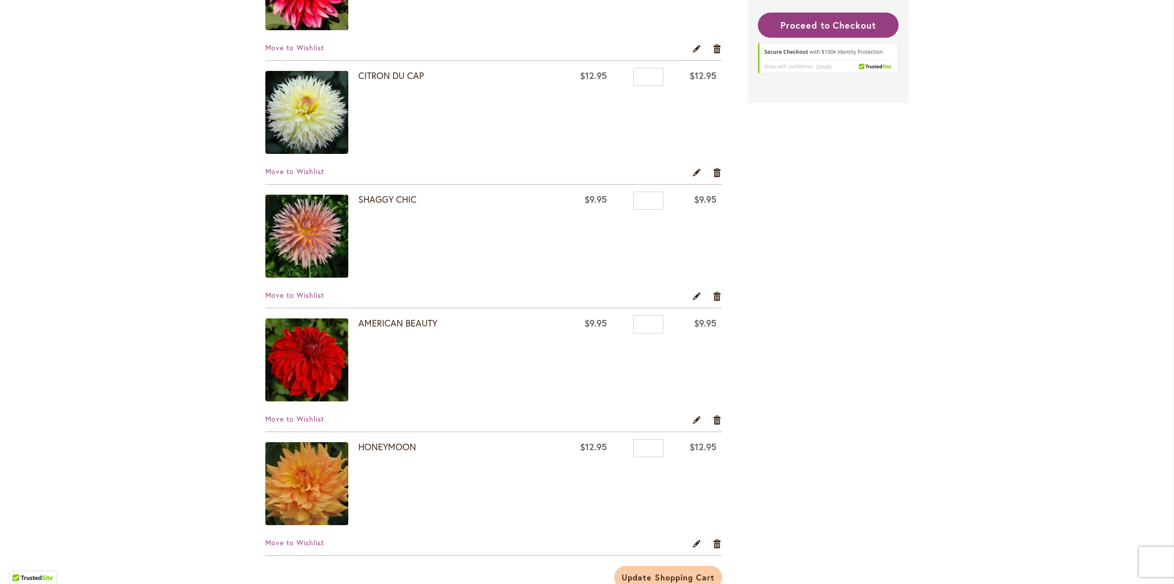
scroll to position [394, 0]
